Goal: Check status: Check status

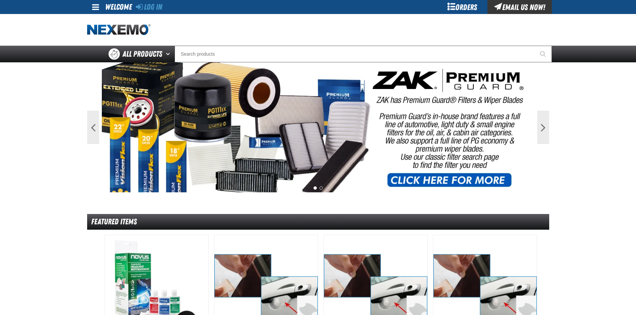
click at [473, 5] on div "Orders" at bounding box center [462, 7] width 50 height 14
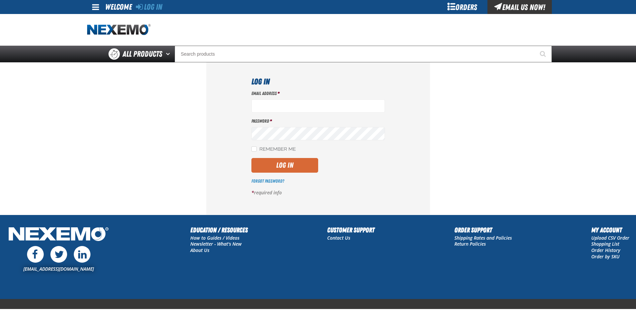
type input "mdravis@vtaig.com"
click at [274, 161] on button "Log In" at bounding box center [284, 165] width 67 height 15
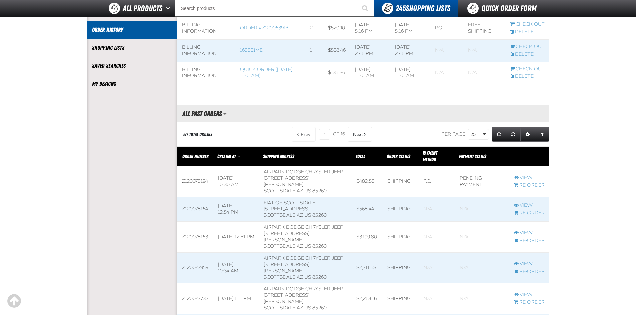
scroll to position [200, 0]
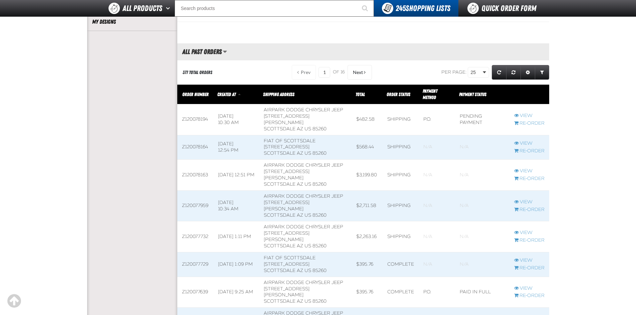
click at [299, 169] on span at bounding box center [305, 175] width 92 height 31
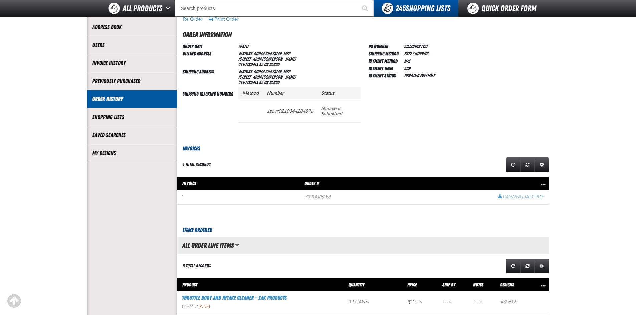
scroll to position [67, 0]
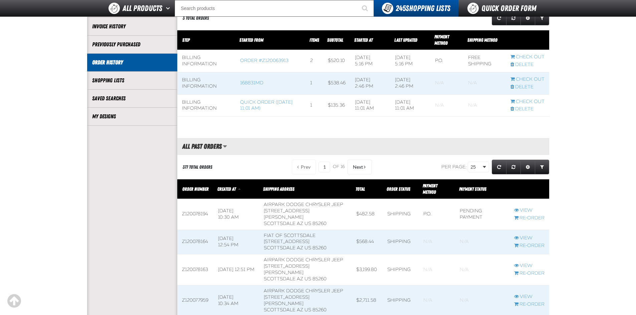
scroll to position [107, 0]
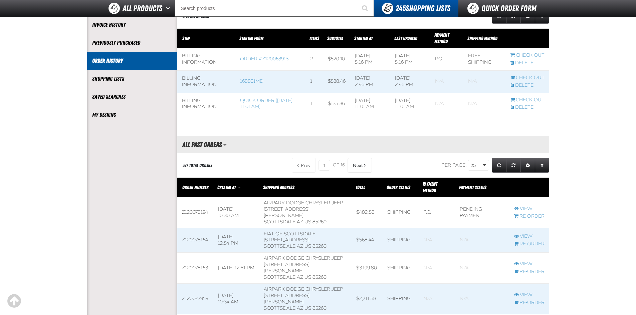
click at [317, 231] on span at bounding box center [305, 241] width 92 height 24
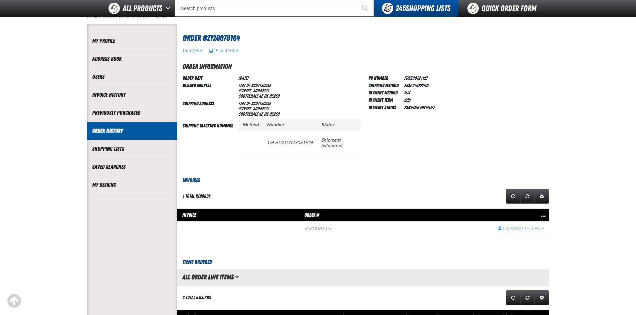
scroll to position [100, 0]
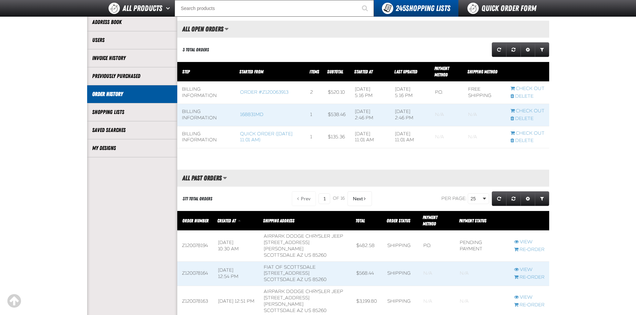
scroll to position [107, 0]
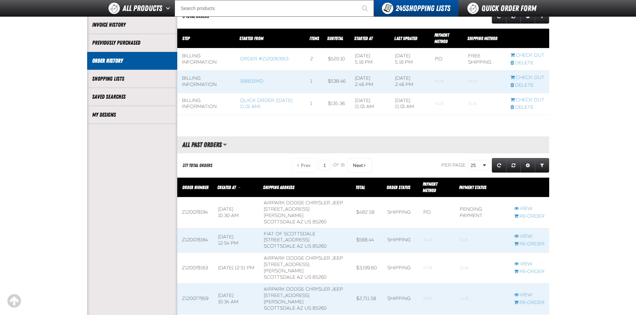
click at [302, 210] on td "Airpark Dodge Chrysler Jeep 7801 East Frank Lloyd Wright Boulevard SCOTTSDALE A…" at bounding box center [305, 213] width 92 height 31
click at [294, 208] on td "Airpark Dodge Chrysler Jeep 7801 East Frank Lloyd Wright Boulevard SCOTTSDALE A…" at bounding box center [305, 213] width 92 height 31
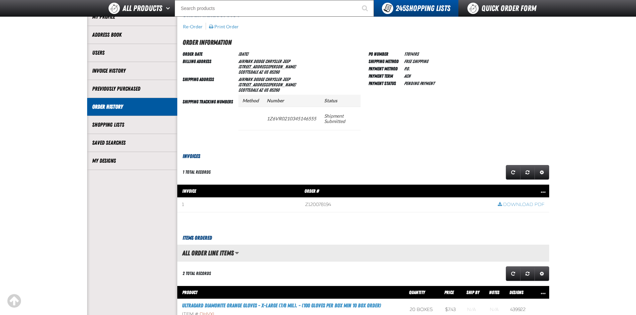
scroll to position [134, 0]
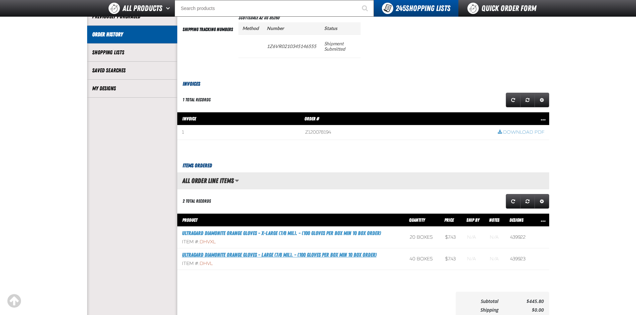
click at [339, 254] on link "Ultragard Diamonite Orange Gloves - Large (7/8 mil). - (100 gloves per box MIN …" at bounding box center [279, 255] width 195 height 6
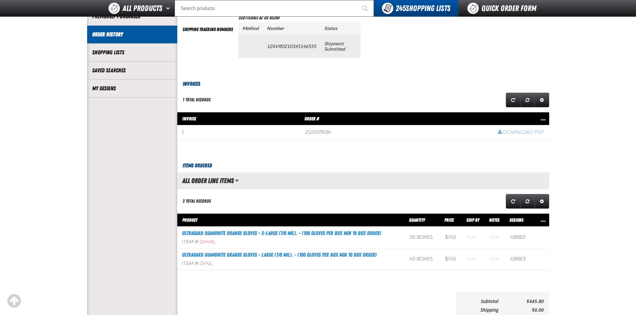
click at [293, 47] on td "1Z6VR0210345146555" at bounding box center [291, 45] width 57 height 23
copy td "1Z6VR0210345146555"
